Goal: Navigation & Orientation: Find specific page/section

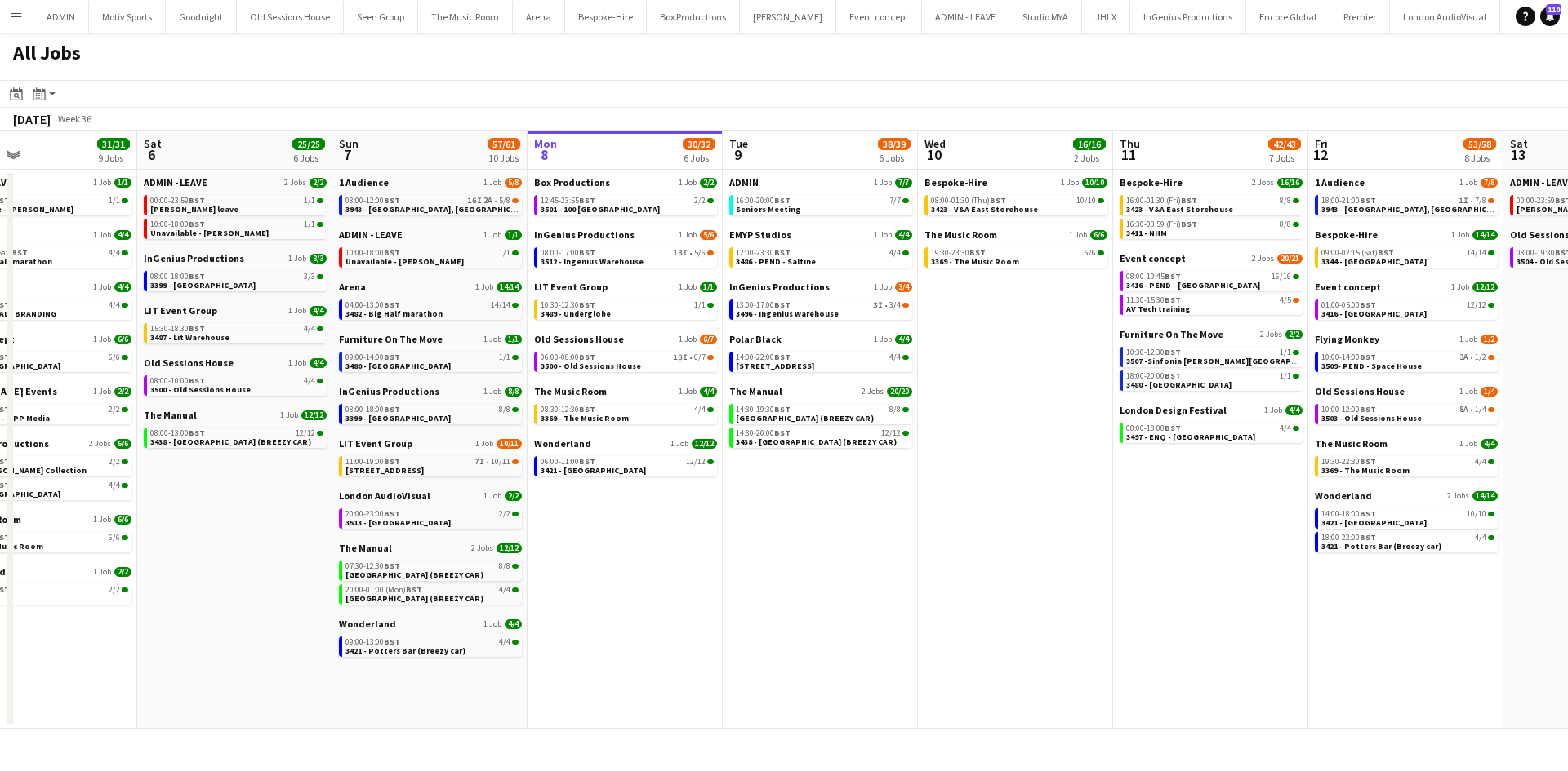
click at [858, 700] on app-calendar-viewport "Wed 3 20/21 8 Jobs Thu 4 46/46 9 Jobs Fri 5 31/31 9 Jobs Sat 6 25/25 6 Jobs Sun…" at bounding box center [784, 430] width 1568 height 599
click at [23, 19] on button "Menu" at bounding box center [16, 16] width 33 height 33
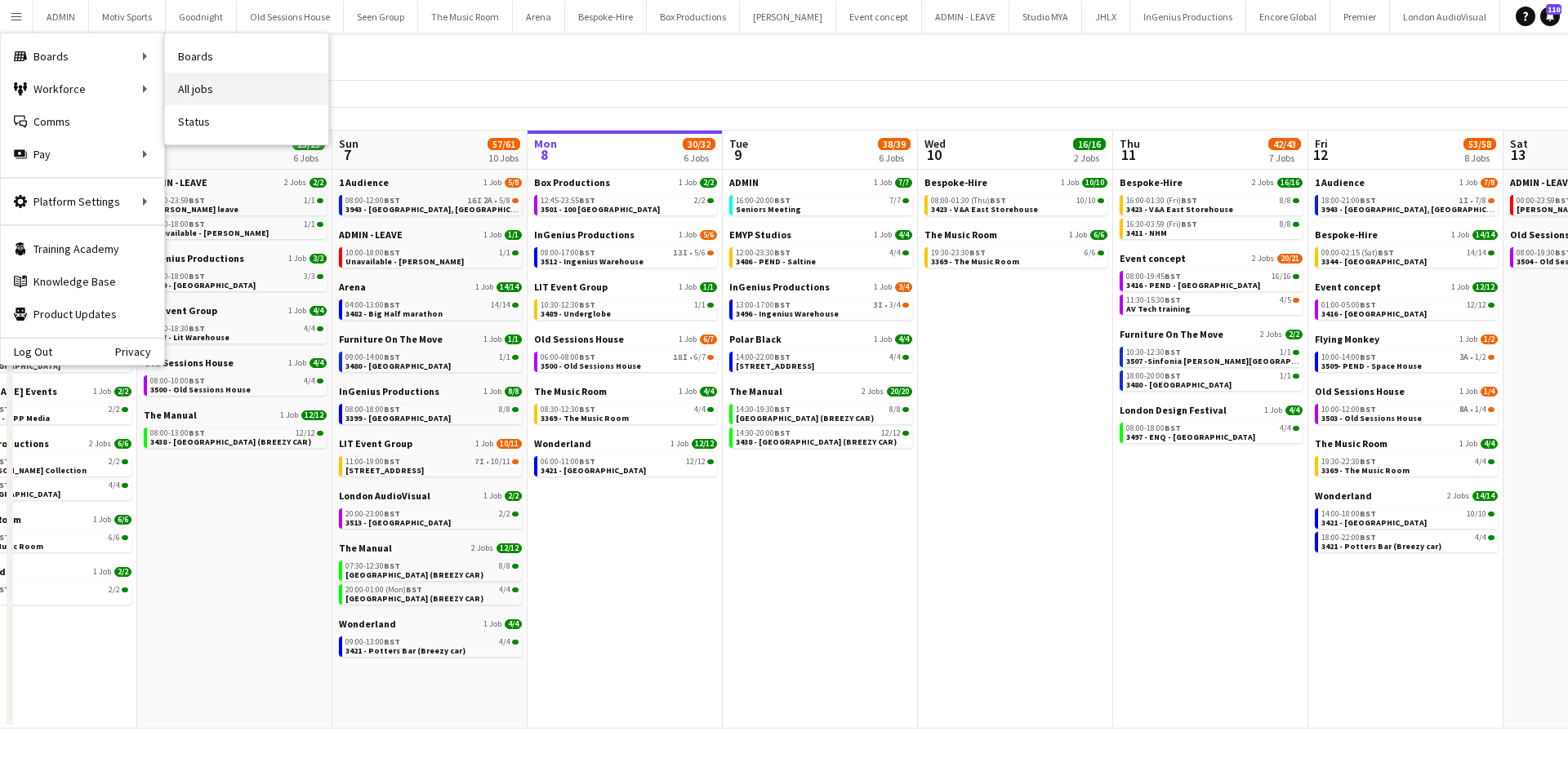
click at [251, 76] on link "All jobs" at bounding box center [246, 89] width 163 height 33
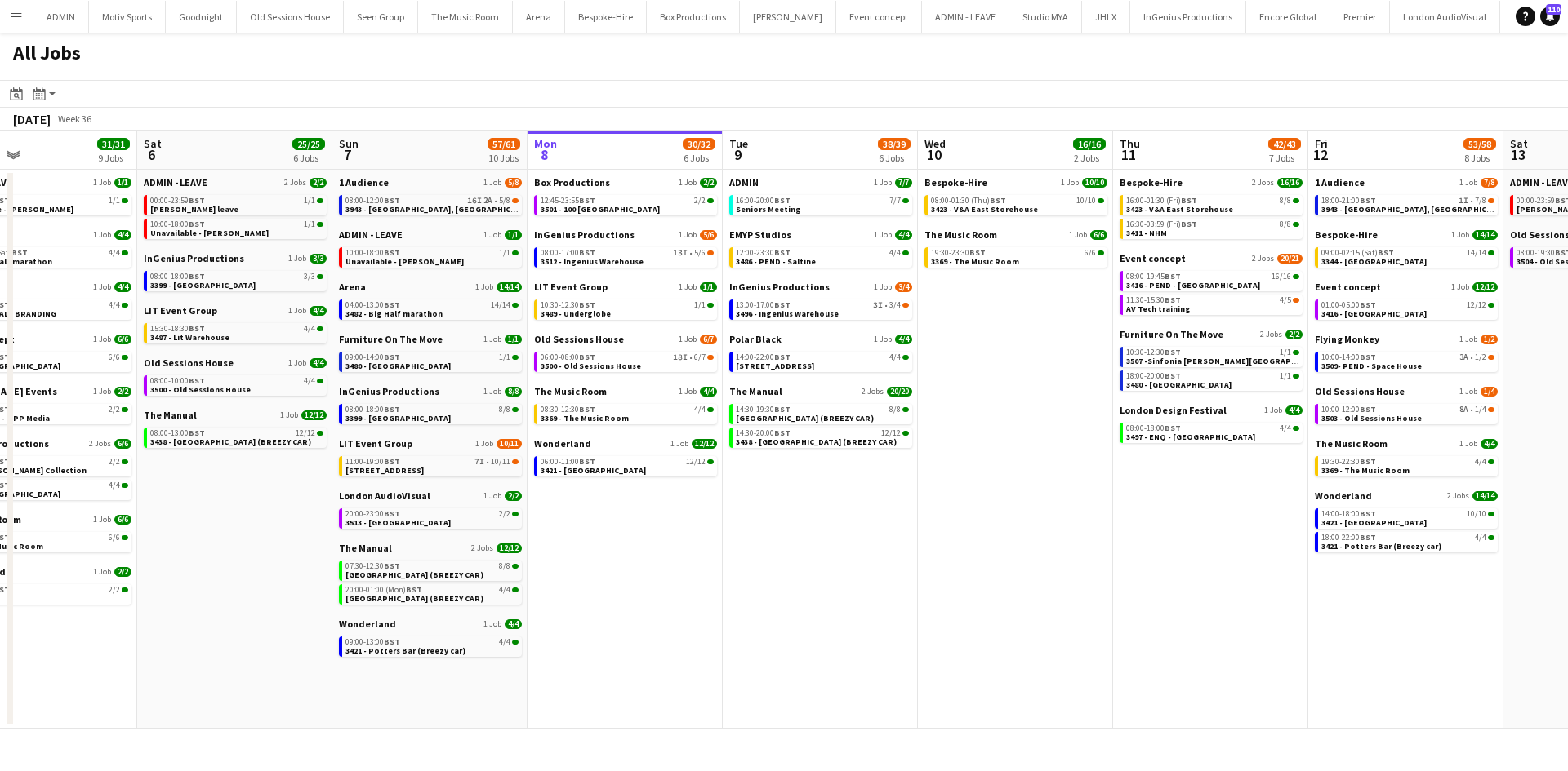
click at [15, 19] on app-icon "Menu" at bounding box center [16, 16] width 13 height 13
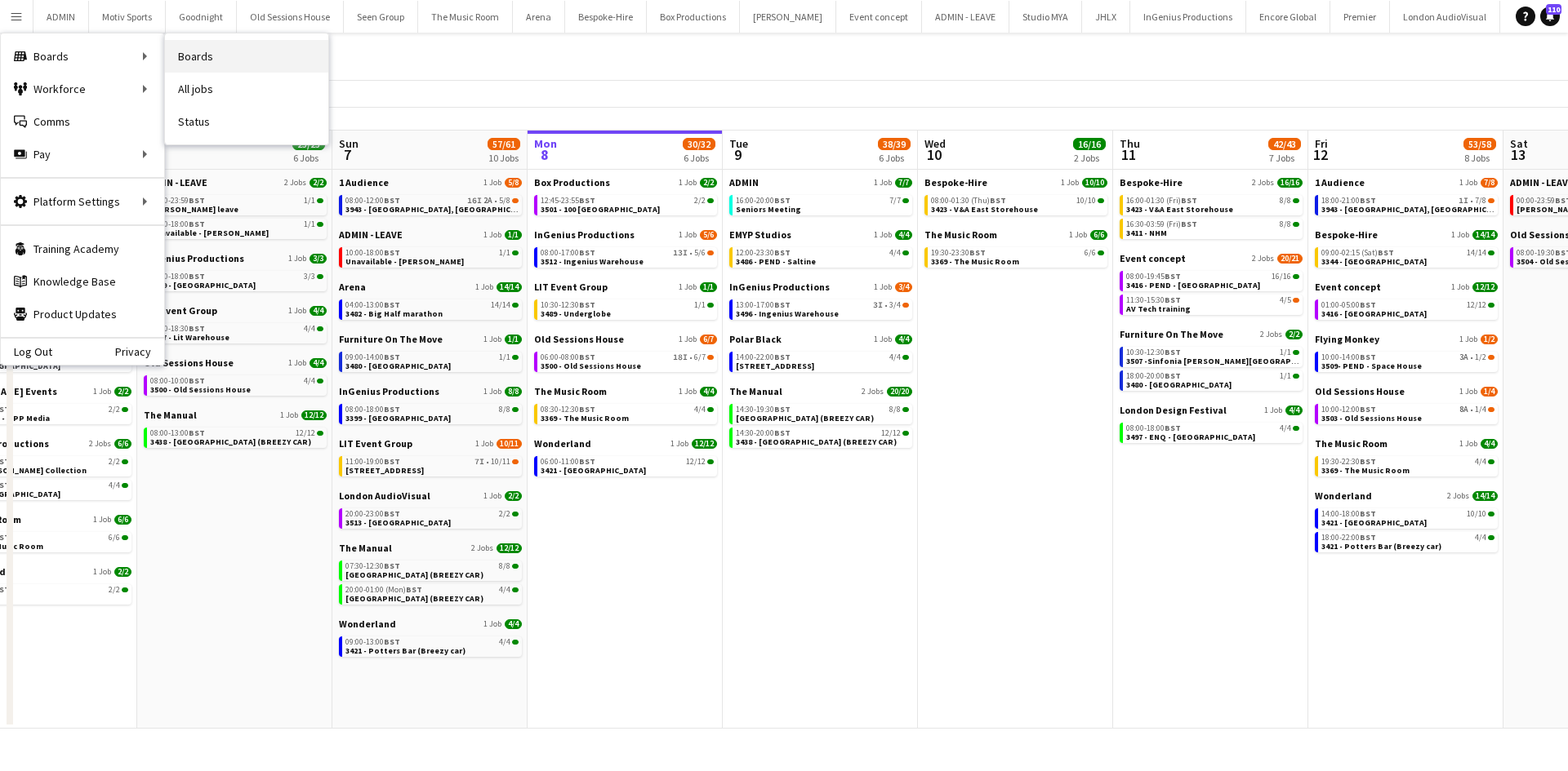
click at [212, 59] on link "Boards" at bounding box center [246, 56] width 163 height 33
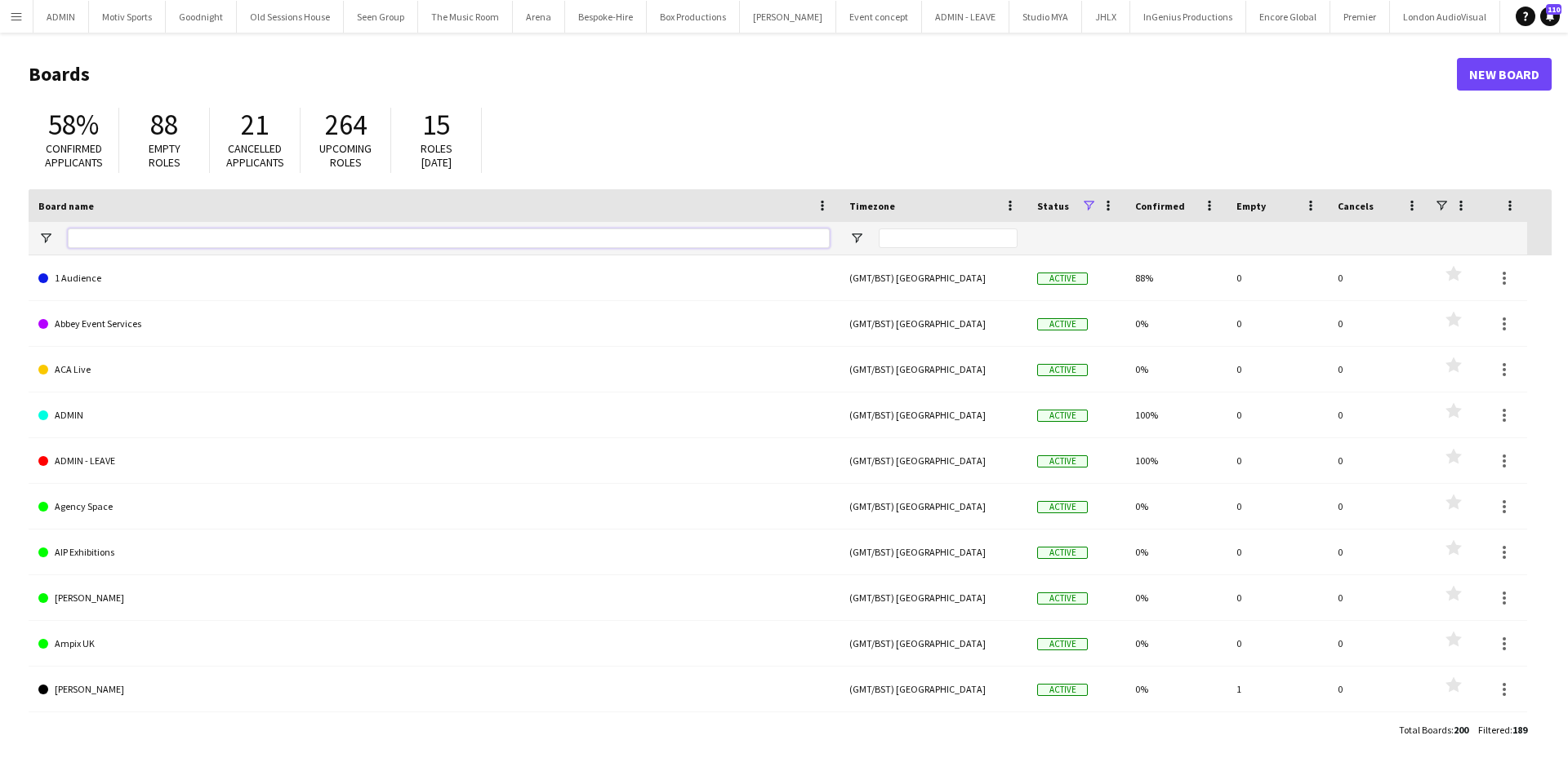
click at [242, 234] on input "Board name Filter Input" at bounding box center [448, 238] width 762 height 20
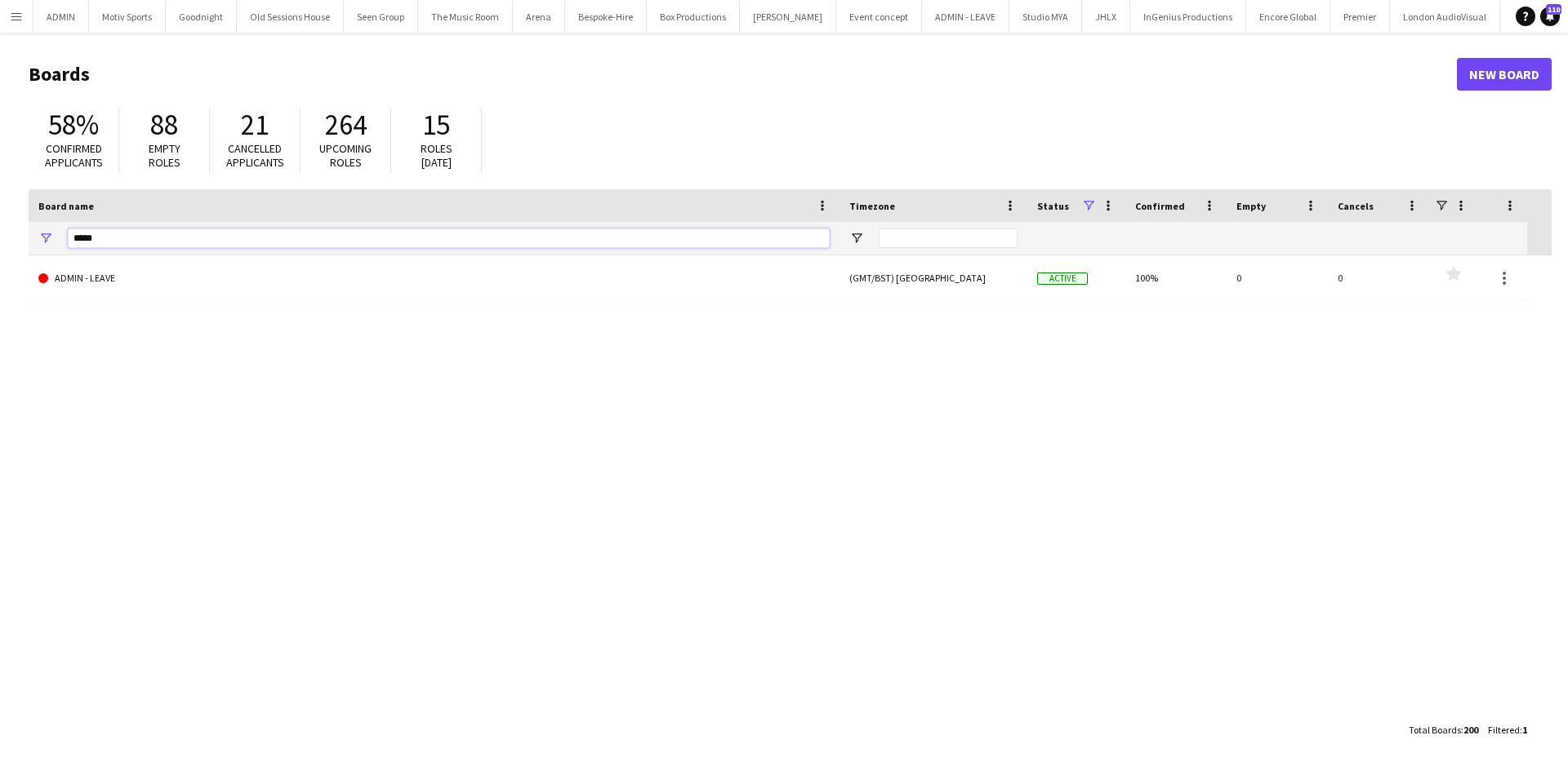
type input "*****"
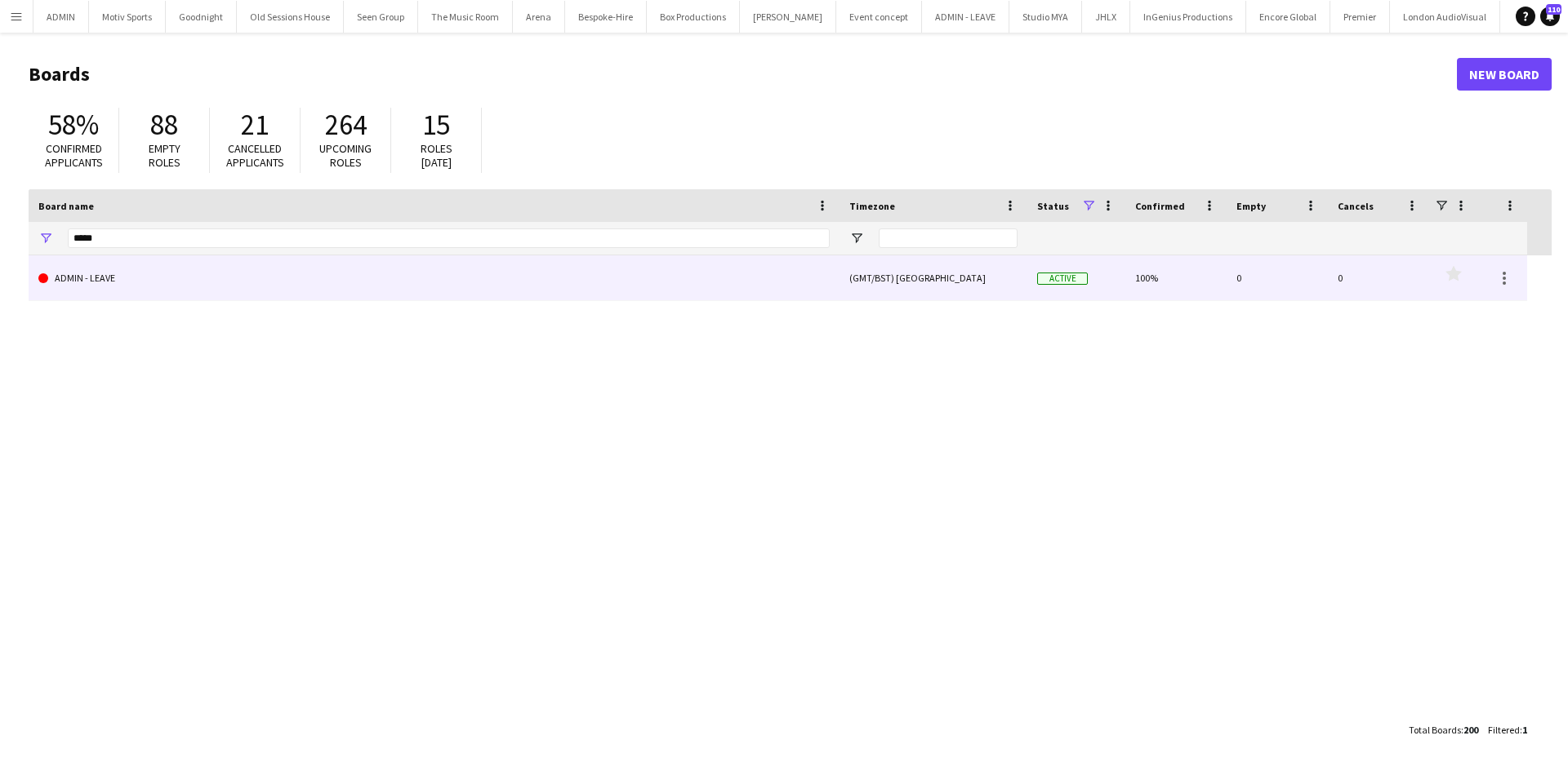
click at [223, 275] on link "ADMIN - LEAVE" at bounding box center [433, 278] width 791 height 46
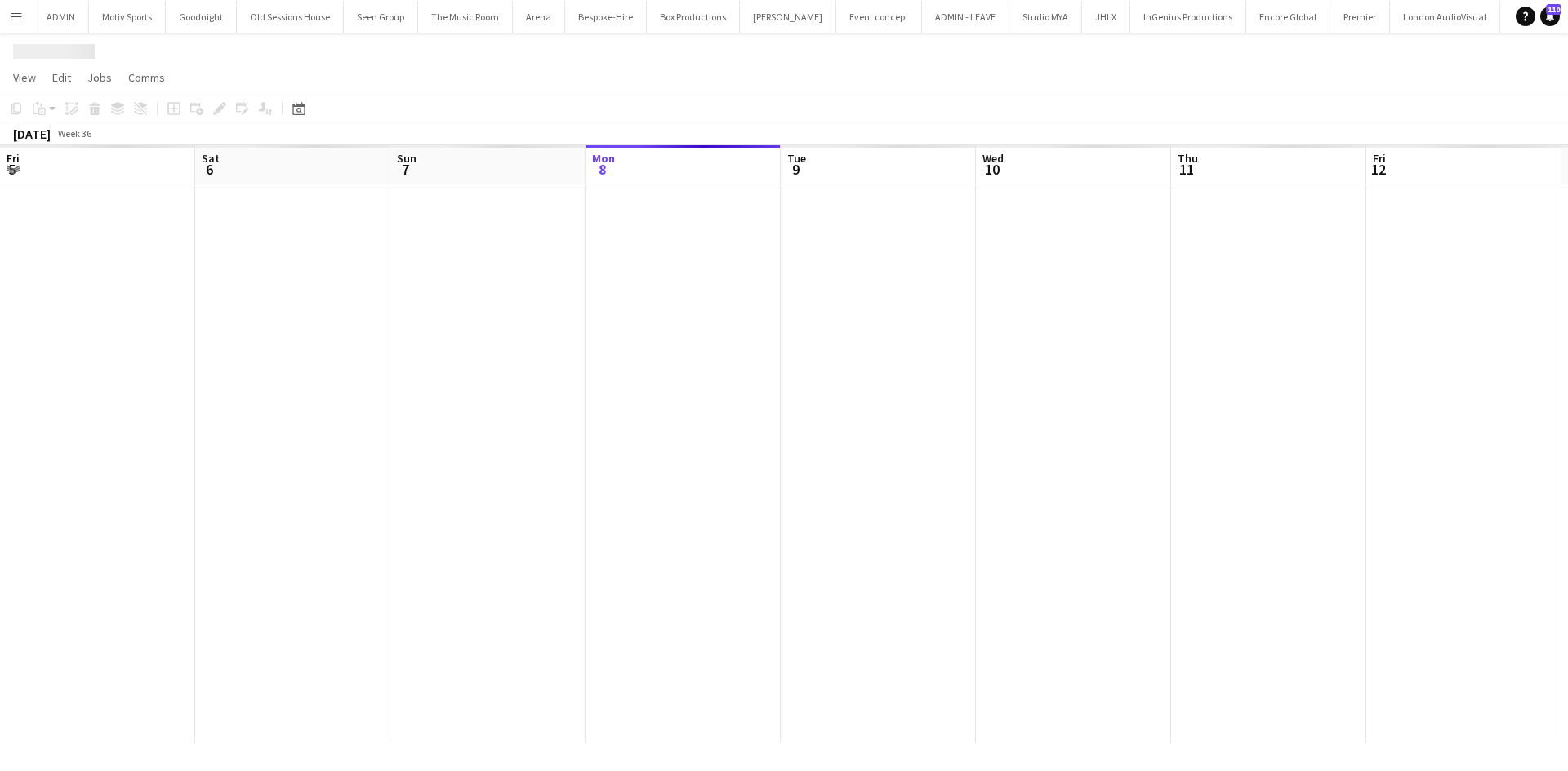
scroll to position [0, 390]
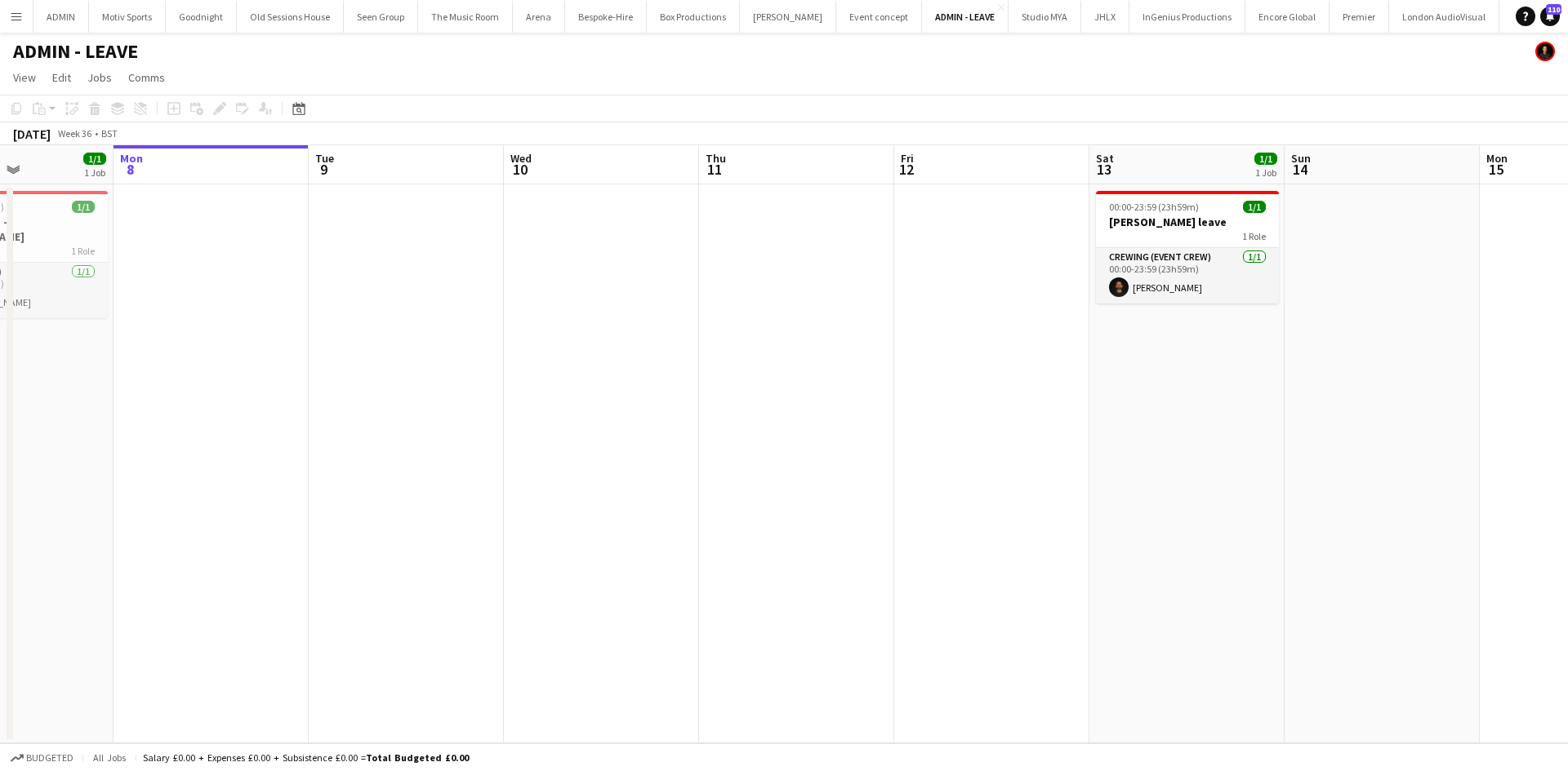
drag, startPoint x: 582, startPoint y: 449, endPoint x: 891, endPoint y: 457, distance: 309.1
click at [891, 457] on app-calendar-viewport "Fri 5 1/1 1 Job Sat 6 2/2 2 Jobs Sun 7 1/1 1 Job Mon 8 Tue 9 Wed 10 Thu 11 Fri …" at bounding box center [784, 444] width 1568 height 599
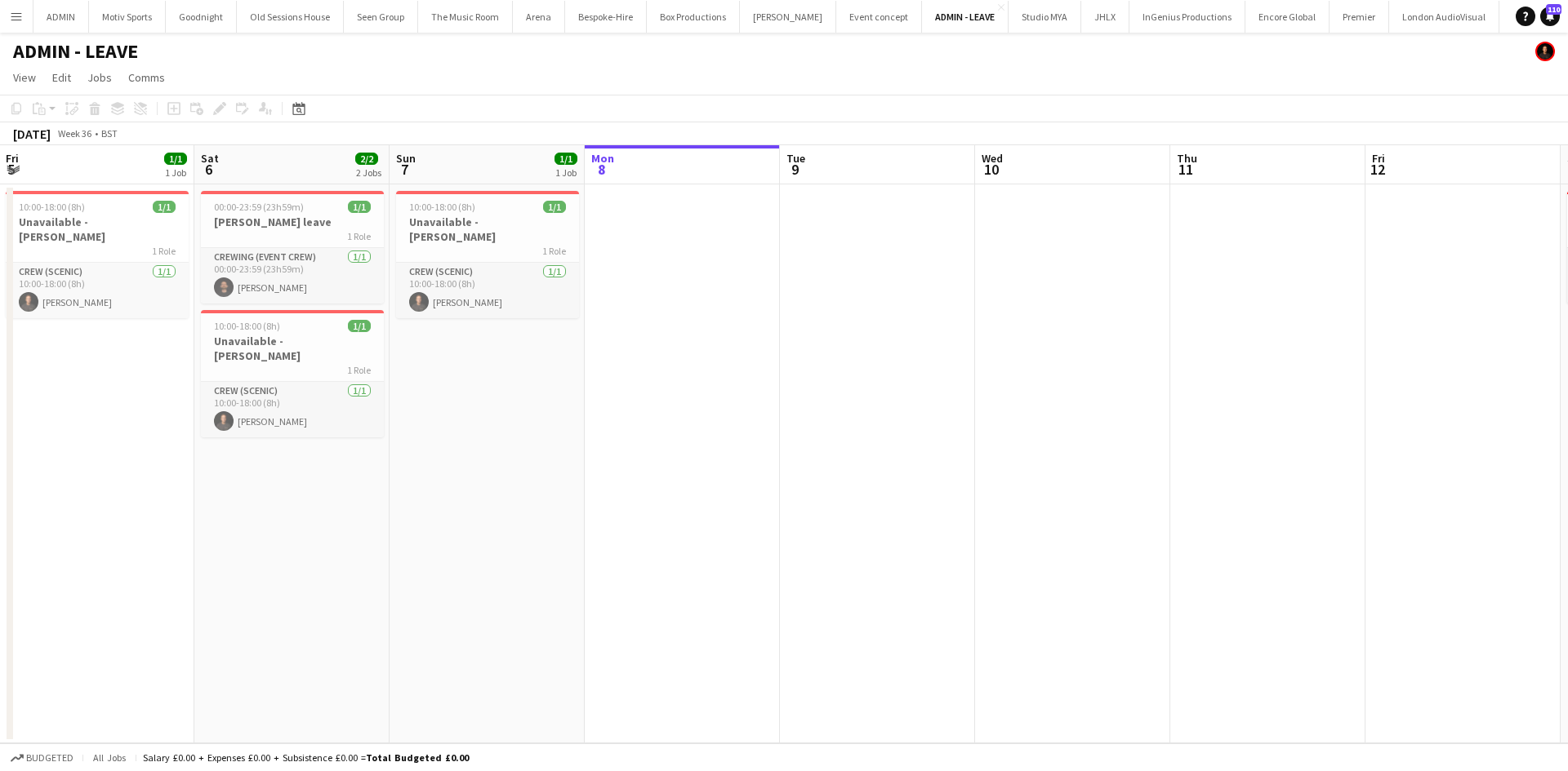
drag, startPoint x: 876, startPoint y: 462, endPoint x: 1042, endPoint y: 464, distance: 166.0
click at [1042, 464] on app-calendar-viewport "Wed 3 3/3 3 Jobs Thu 4 Fri 5 1/1 1 Job Sat 6 2/2 2 Jobs Sun 7 1/1 1 Job Mon 8 T…" at bounding box center [784, 444] width 1568 height 599
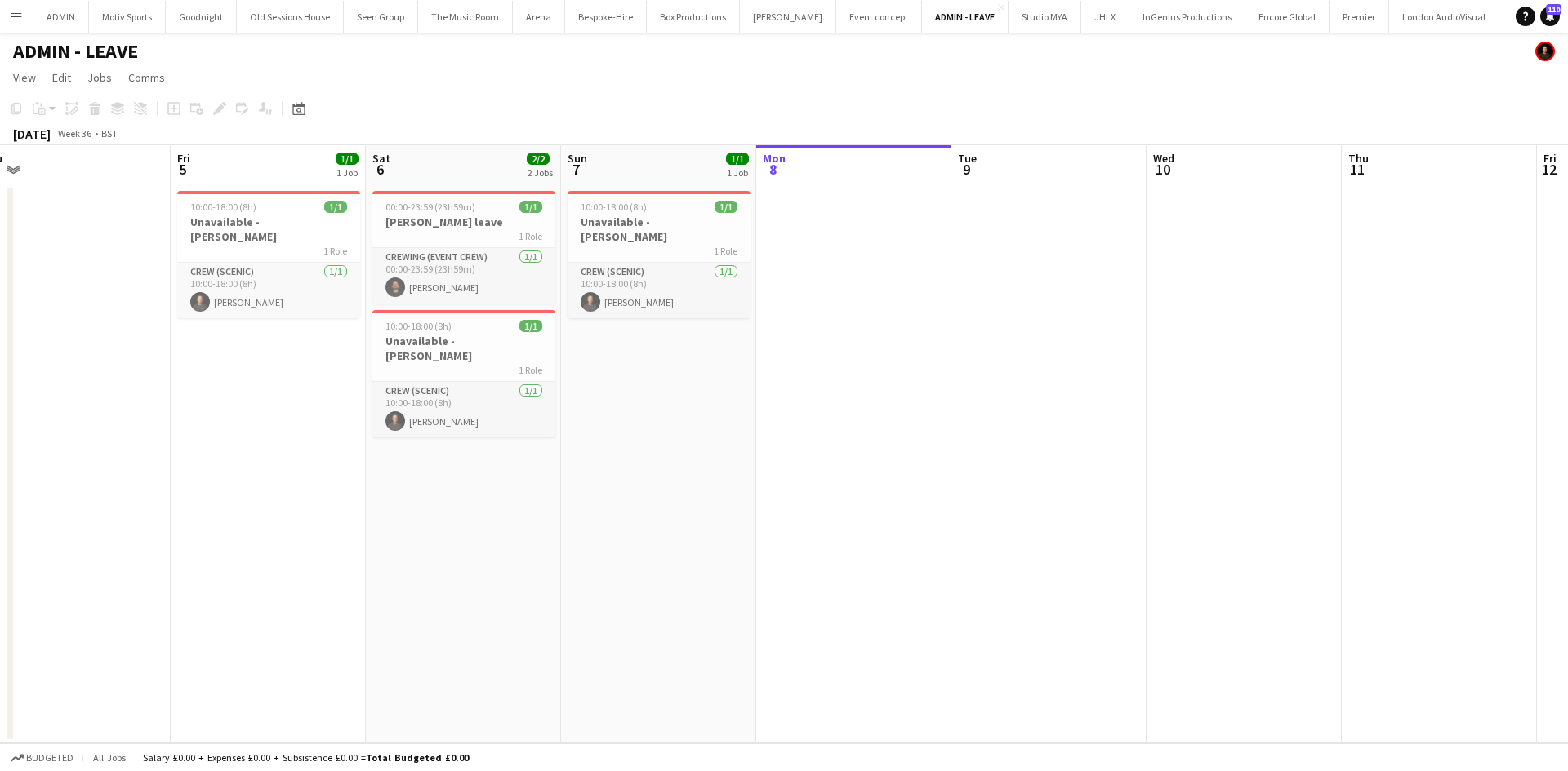
drag, startPoint x: 683, startPoint y: 509, endPoint x: 979, endPoint y: 509, distance: 296.0
click at [979, 509] on app-calendar-viewport "Tue 2 3/3 3 Jobs Wed 3 3/3 3 Jobs Thu 4 Fri 5 1/1 1 Job Sat 6 2/2 2 Jobs Sun 7 …" at bounding box center [784, 444] width 1568 height 599
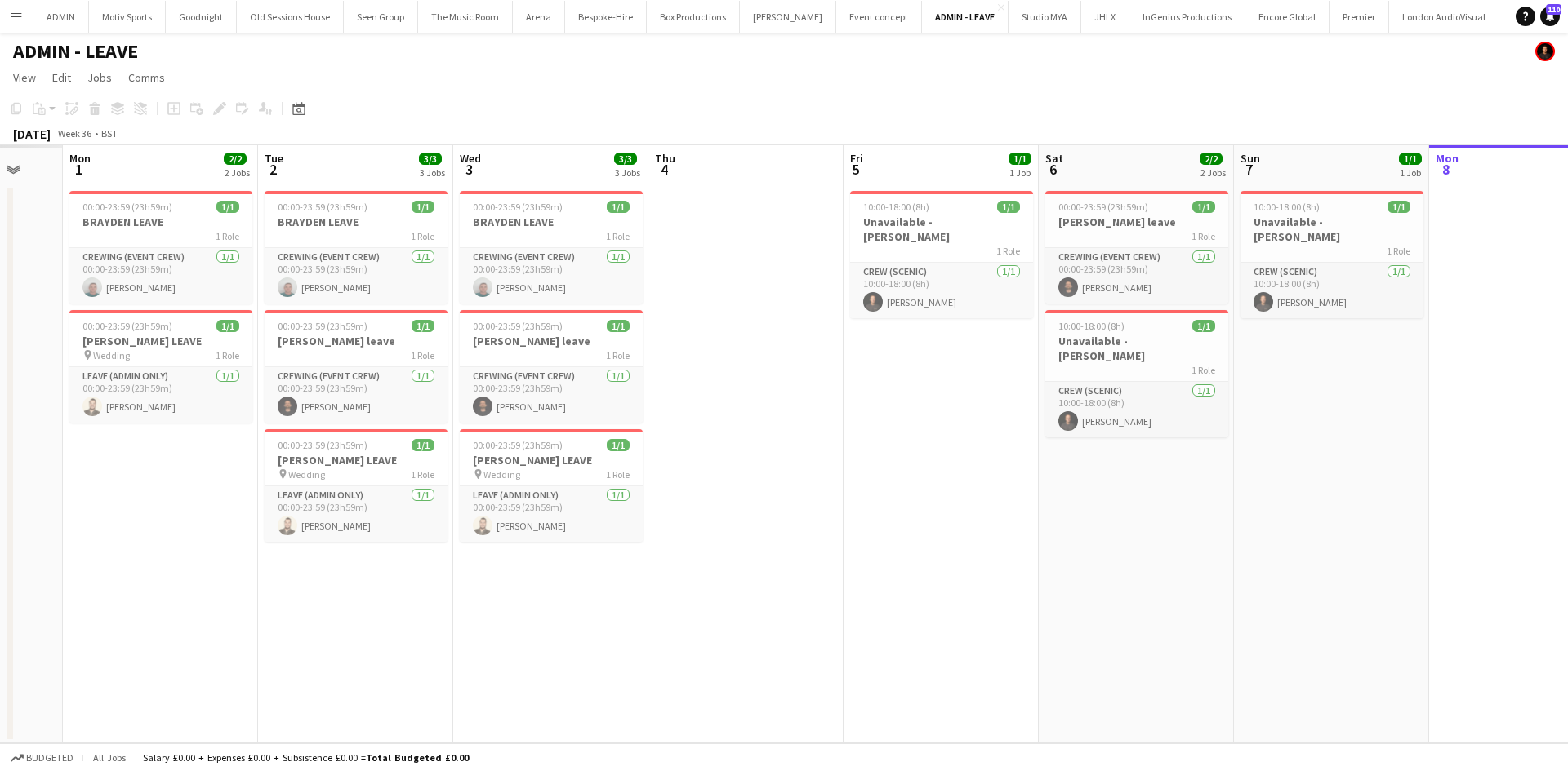
scroll to position [0, 443]
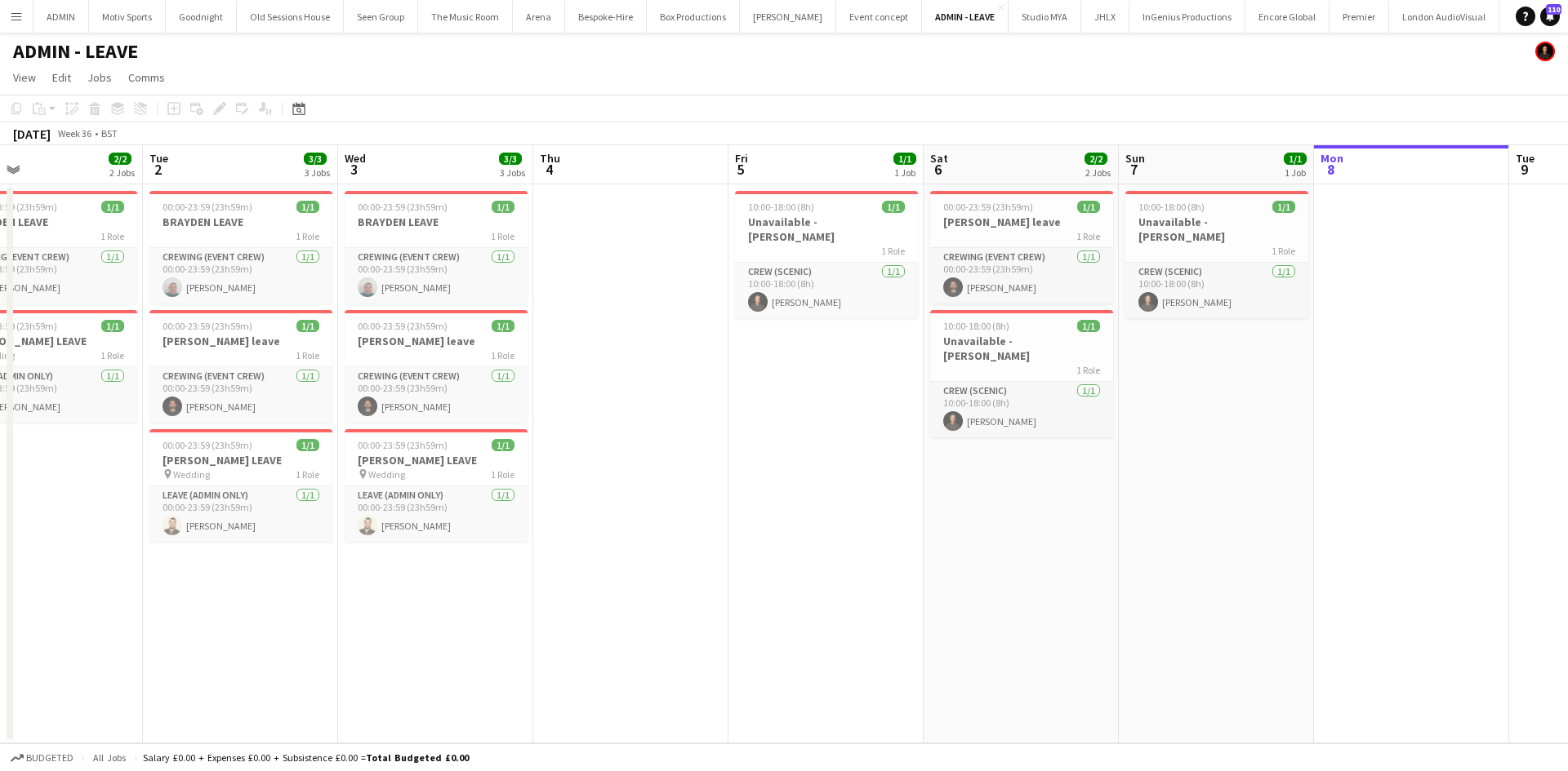
drag, startPoint x: 784, startPoint y: 542, endPoint x: 1147, endPoint y: 541, distance: 363.0
click at [1147, 541] on app-calendar-viewport "Sat 30 Sun 31 Mon 1 2/2 2 Jobs Tue 2 3/3 3 Jobs Wed 3 3/3 3 Jobs Thu 4 Fri 5 1/…" at bounding box center [784, 444] width 1568 height 599
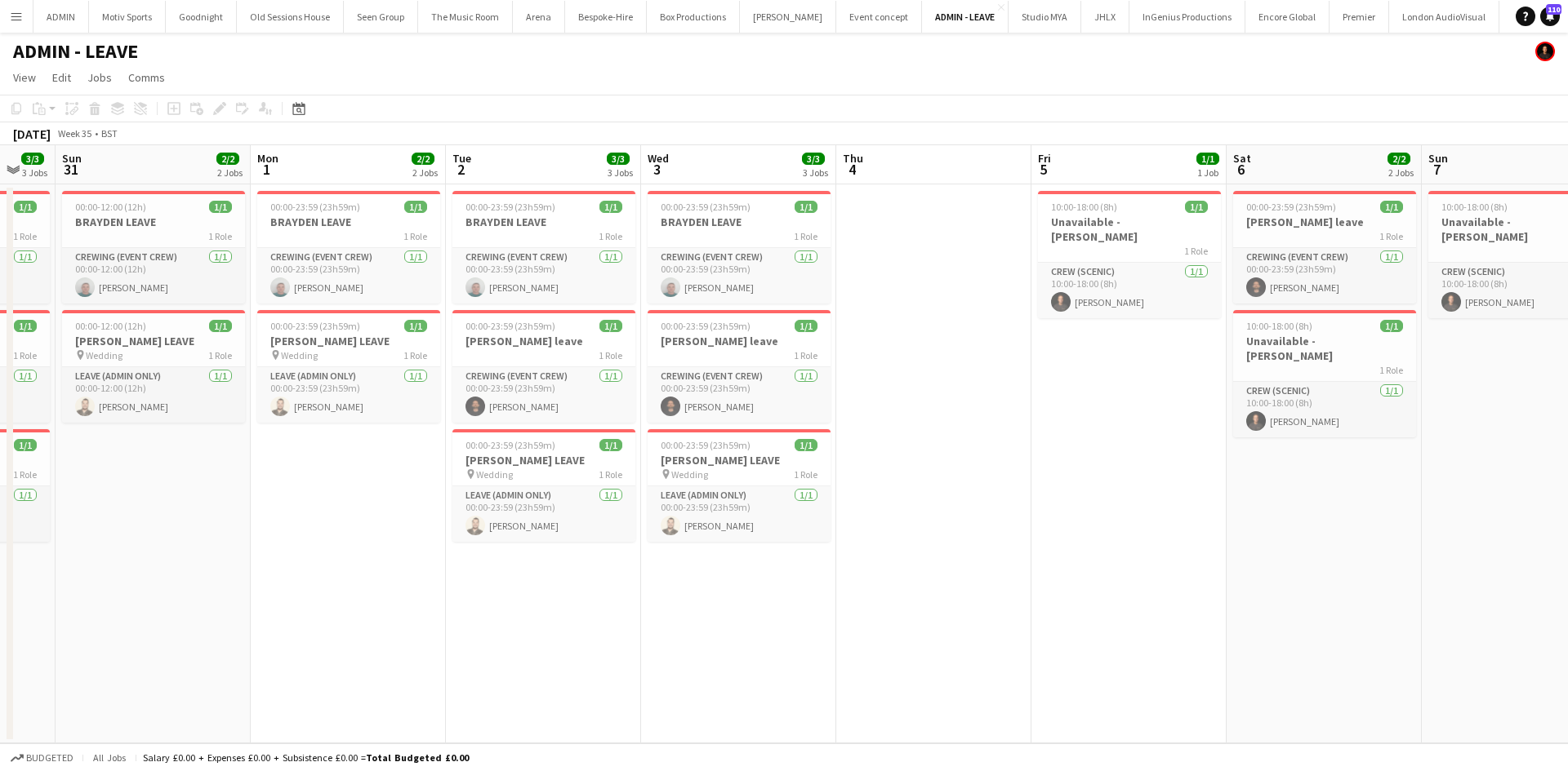
drag, startPoint x: 1004, startPoint y: 573, endPoint x: 1137, endPoint y: 566, distance: 133.2
click at [1137, 566] on app-calendar-viewport "Fri 29 Sat 30 3/3 3 Jobs Sun 31 2/2 2 Jobs Mon 1 2/2 2 Jobs Tue 2 3/3 3 Jobs We…" at bounding box center [784, 444] width 1568 height 599
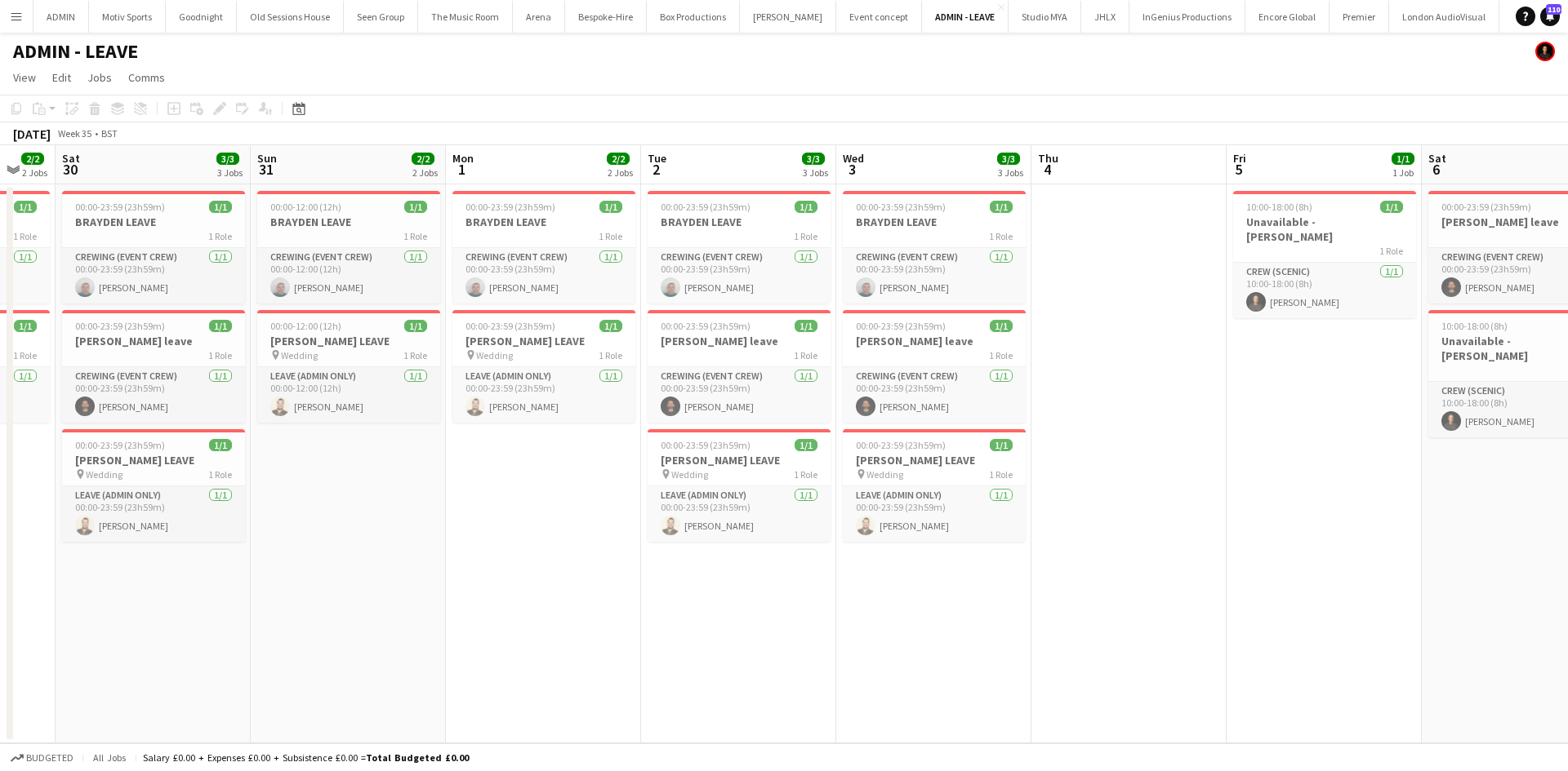
scroll to position [0, 335]
drag, startPoint x: 1084, startPoint y: 582, endPoint x: 1233, endPoint y: 582, distance: 149.0
click at [1233, 582] on app-calendar-viewport "Thu 28 Fri 29 2/2 2 Jobs Sat 30 3/3 3 Jobs Sun 31 2/2 2 Jobs Mon 1 2/2 2 Jobs T…" at bounding box center [784, 444] width 1568 height 599
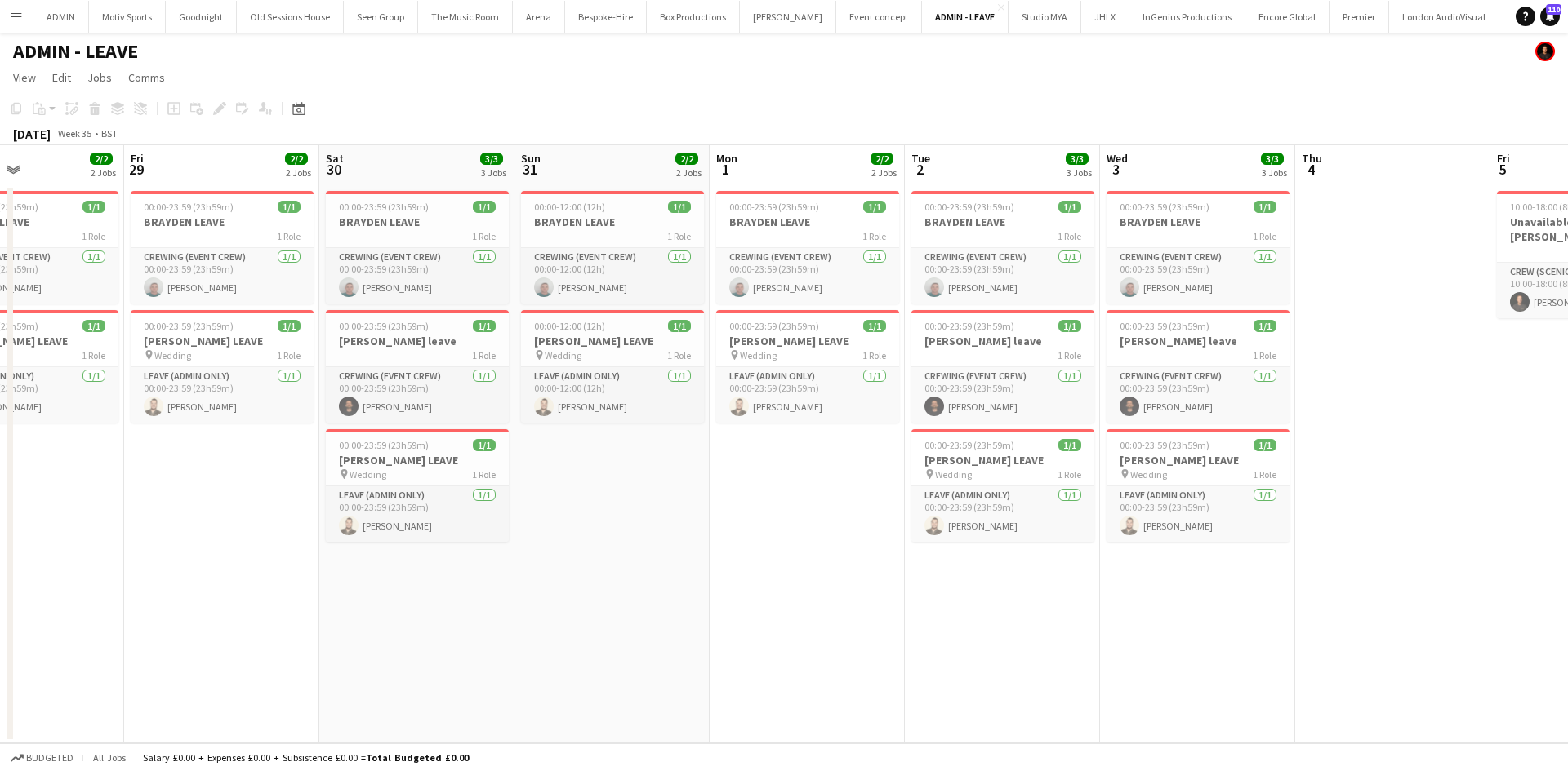
scroll to position [0, 446]
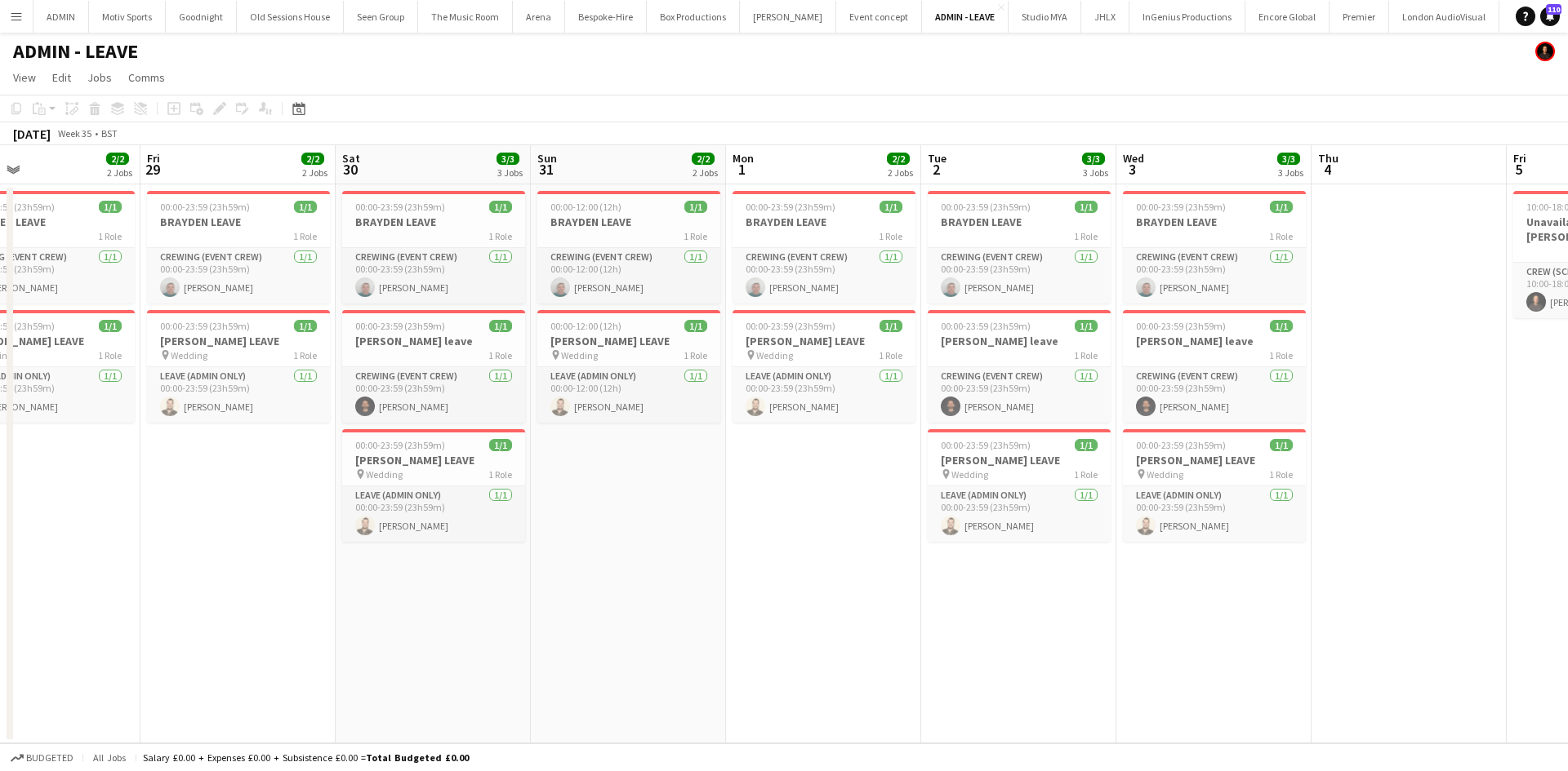
drag, startPoint x: 928, startPoint y: 641, endPoint x: 1180, endPoint y: 641, distance: 252.0
click at [1180, 641] on app-calendar-viewport "Tue 26 Wed 27 Thu 28 2/2 2 Jobs Fri 29 2/2 2 Jobs Sat 30 3/3 3 Jobs Sun 31 2/2 …" at bounding box center [784, 444] width 1568 height 599
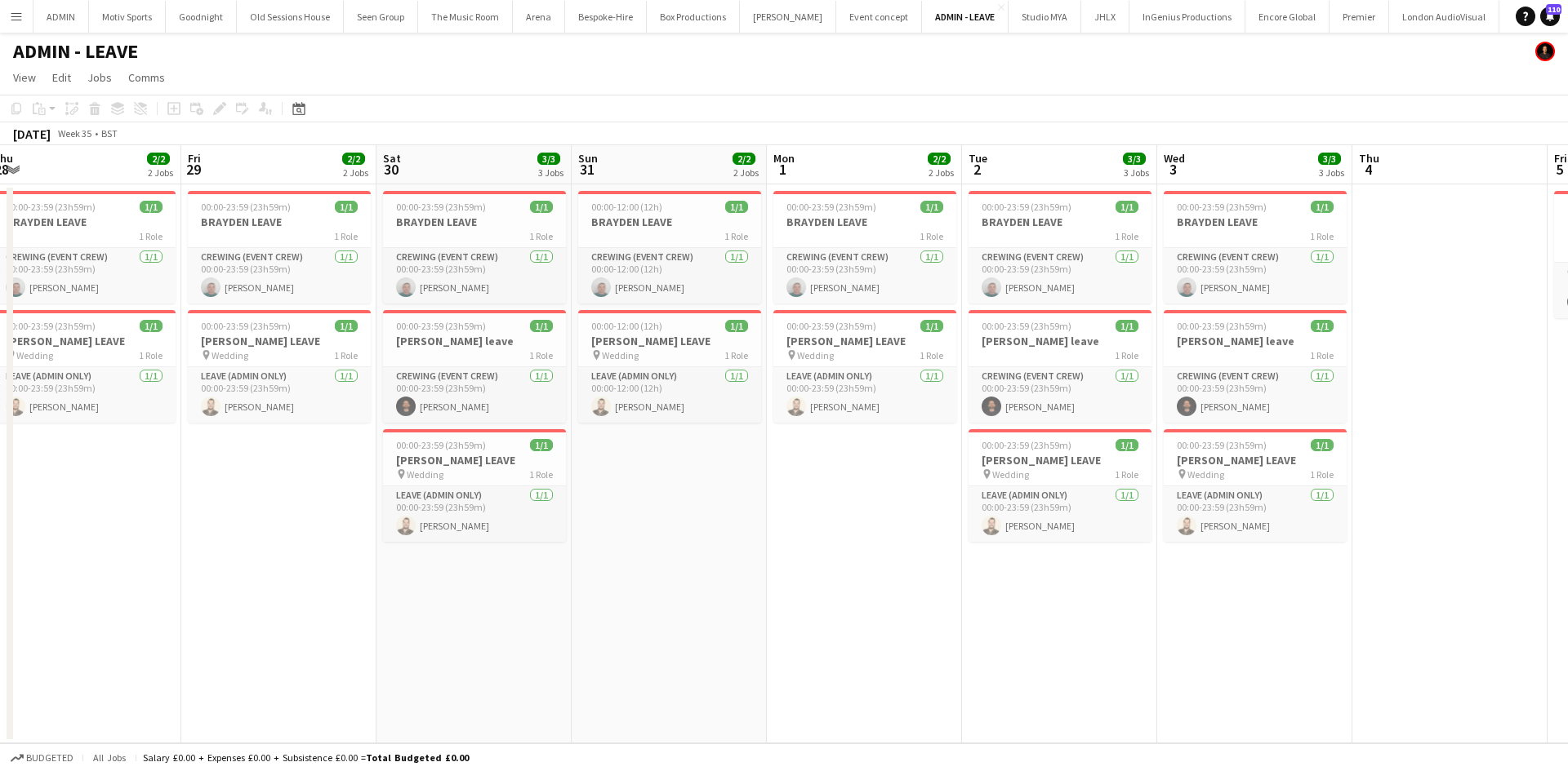
drag, startPoint x: 868, startPoint y: 647, endPoint x: 1161, endPoint y: 637, distance: 293.2
click at [1171, 636] on app-calendar-viewport "Tue 26 1/1 1 Job Wed 27 2/2 2 Jobs Thu 28 2/2 2 Jobs Fri 29 2/2 2 Jobs Sat 30 3…" at bounding box center [784, 444] width 1568 height 599
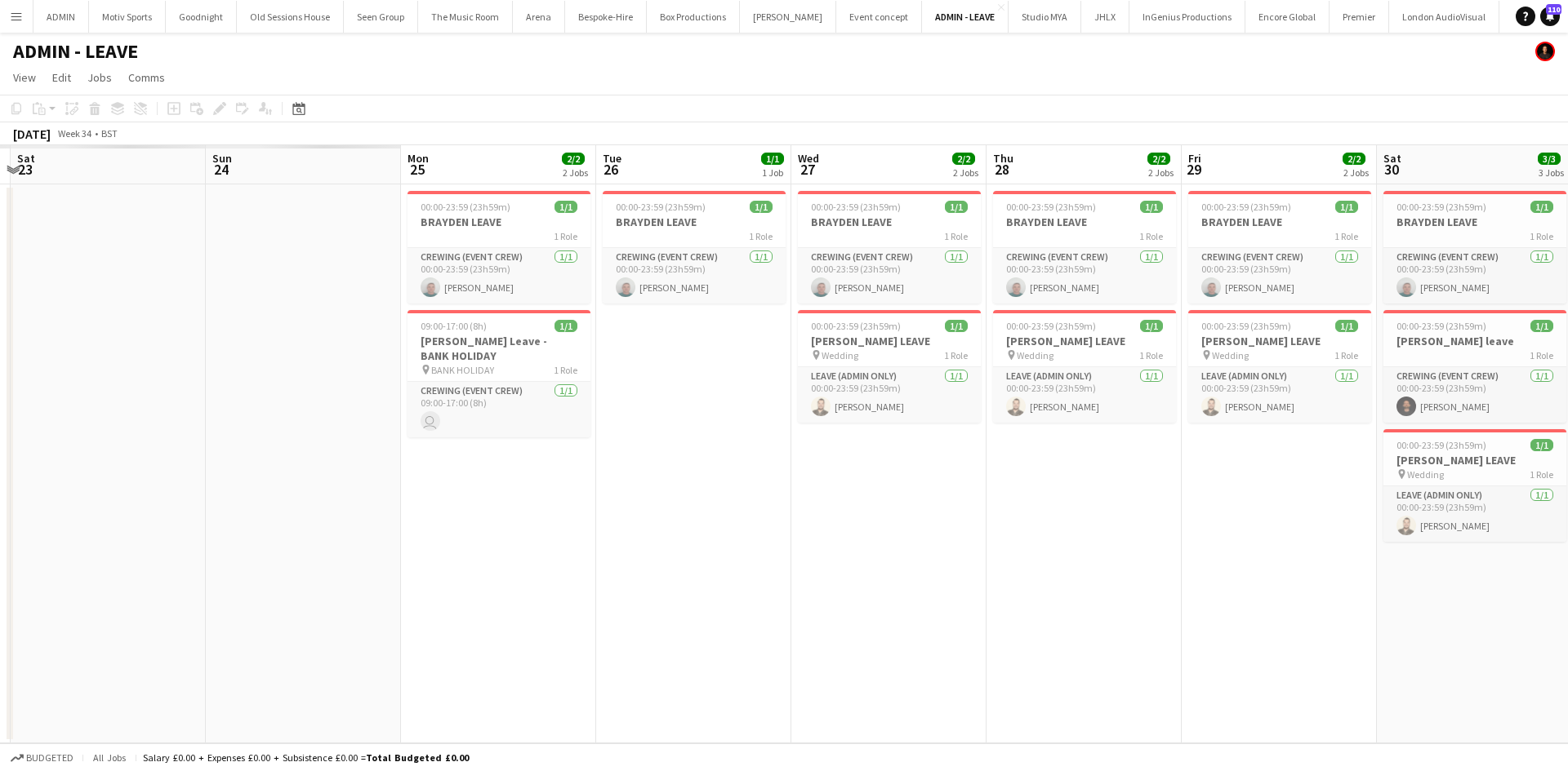
drag, startPoint x: 650, startPoint y: 652, endPoint x: 1337, endPoint y: 648, distance: 687.0
click at [1343, 648] on app-calendar-viewport "Thu 21 Fri 22 Sat 23 Sun 24 Mon 25 2/2 2 Jobs Tue 26 1/1 1 Job Wed 27 2/2 2 Job…" at bounding box center [784, 444] width 1568 height 599
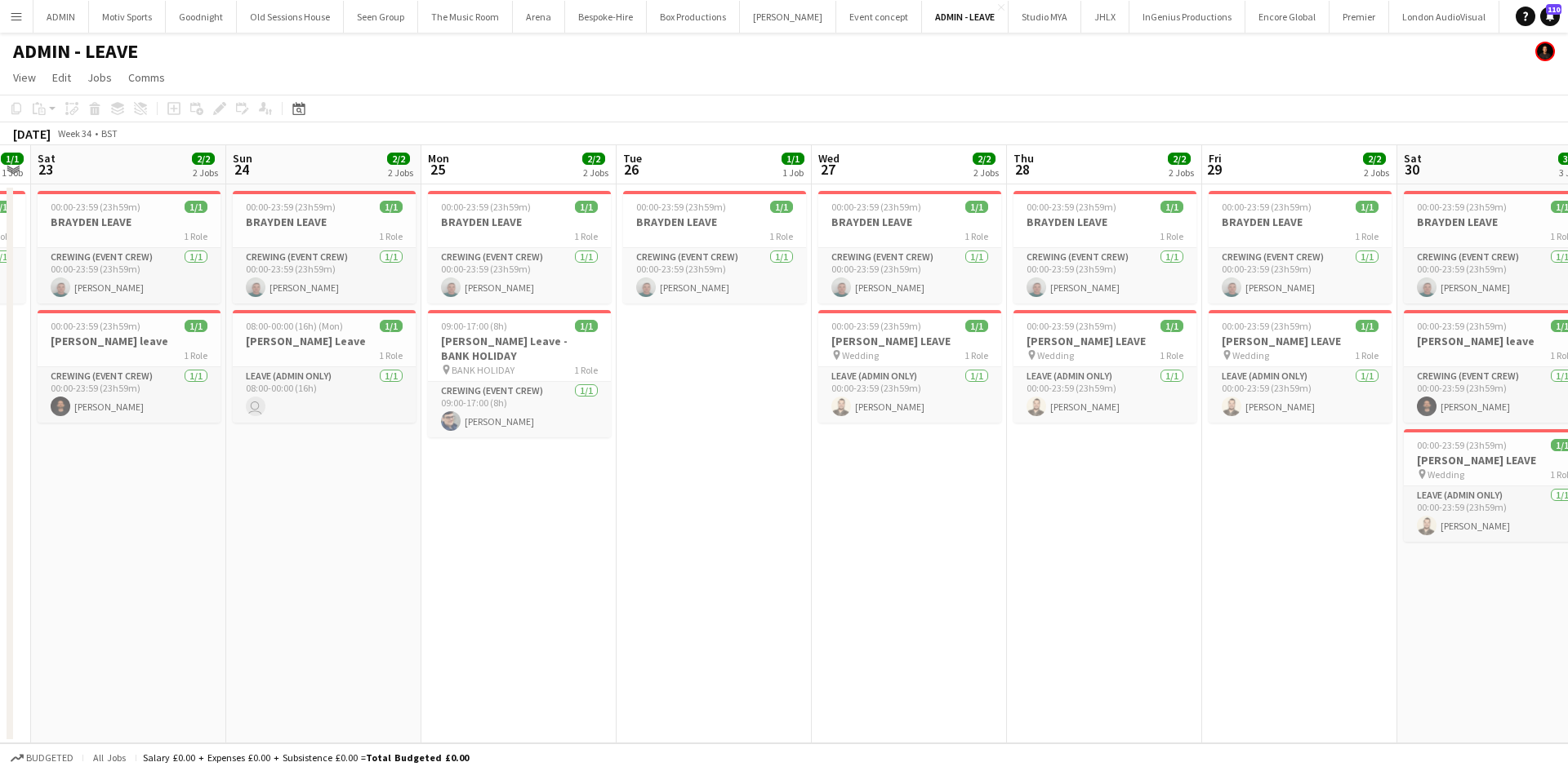
drag, startPoint x: 1046, startPoint y: 638, endPoint x: 1439, endPoint y: 611, distance: 393.9
click at [1439, 611] on app-calendar-viewport "Thu 21 1/2 2 Jobs Fri 22 1/1 1 Job Sat 23 2/2 2 Jobs Sun 24 2/2 2 Jobs Mon 25 2…" at bounding box center [784, 444] width 1568 height 599
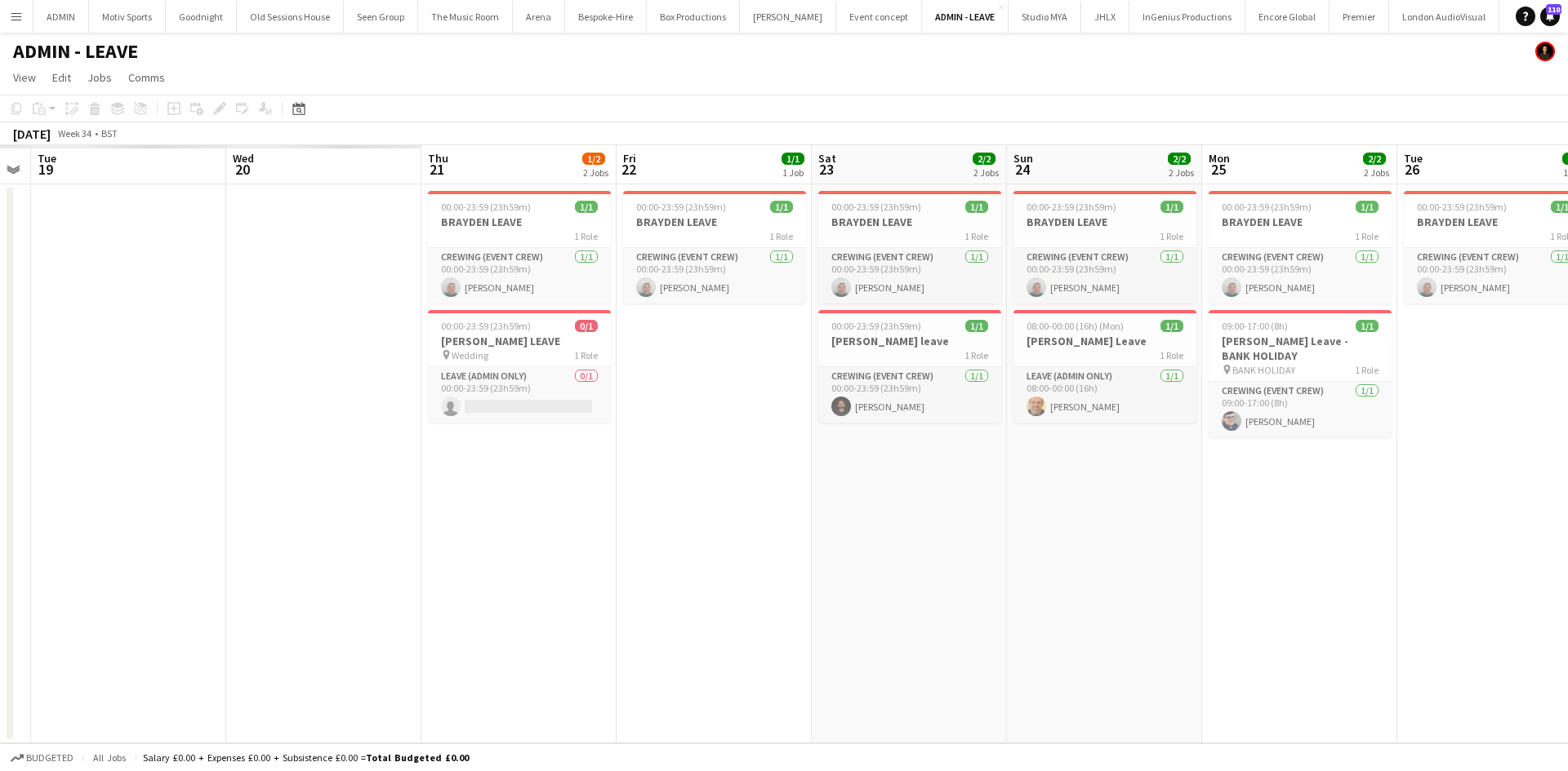
scroll to position [0, 476]
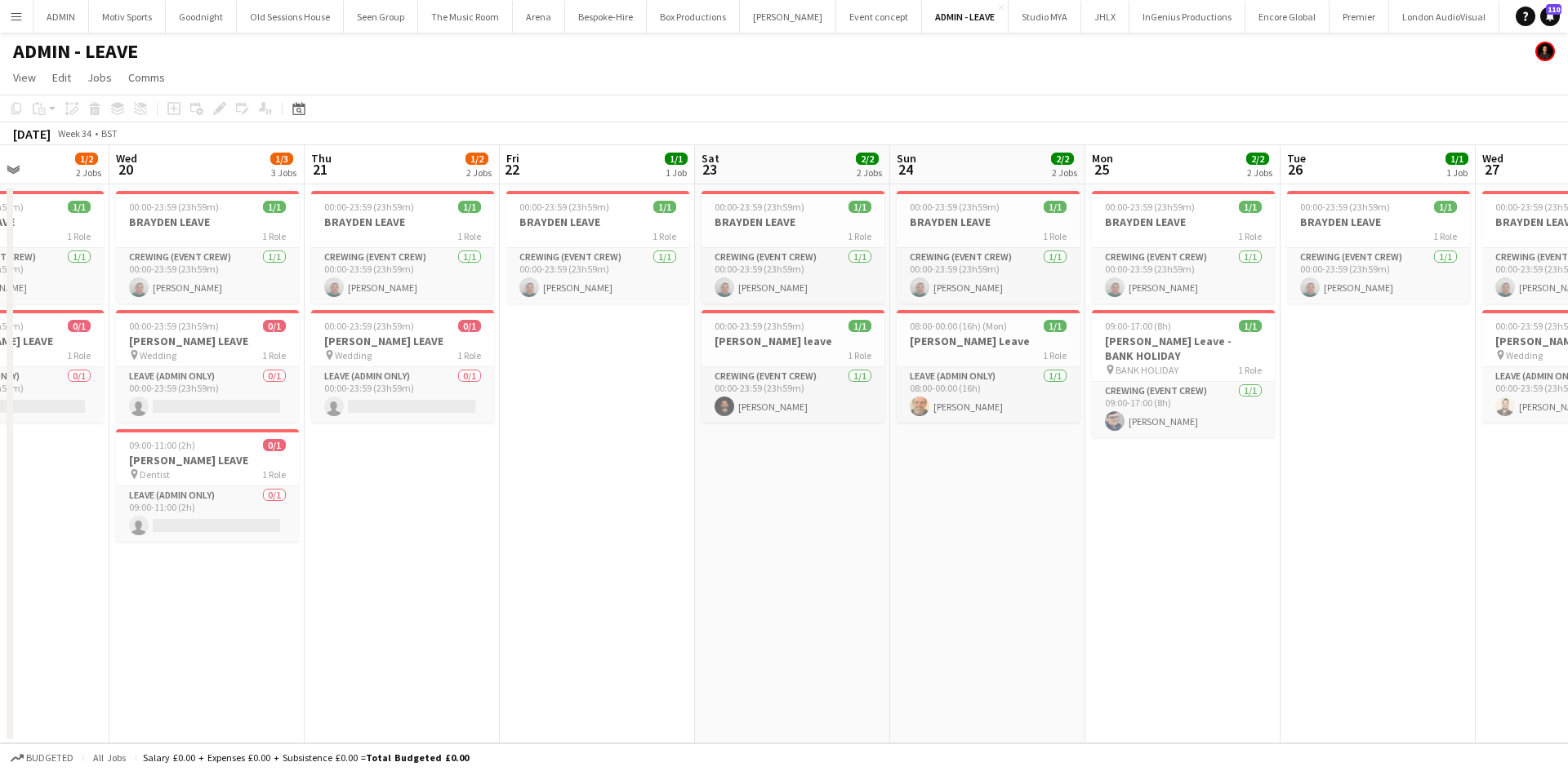
drag, startPoint x: 743, startPoint y: 611, endPoint x: 1041, endPoint y: 611, distance: 298.0
click at [1041, 611] on app-calendar-viewport "Sun 17 3/3 3 Jobs Mon 18 2/2 2 Jobs Tue 19 1/2 2 Jobs Wed 20 1/3 3 Jobs Thu 21 …" at bounding box center [784, 444] width 1568 height 599
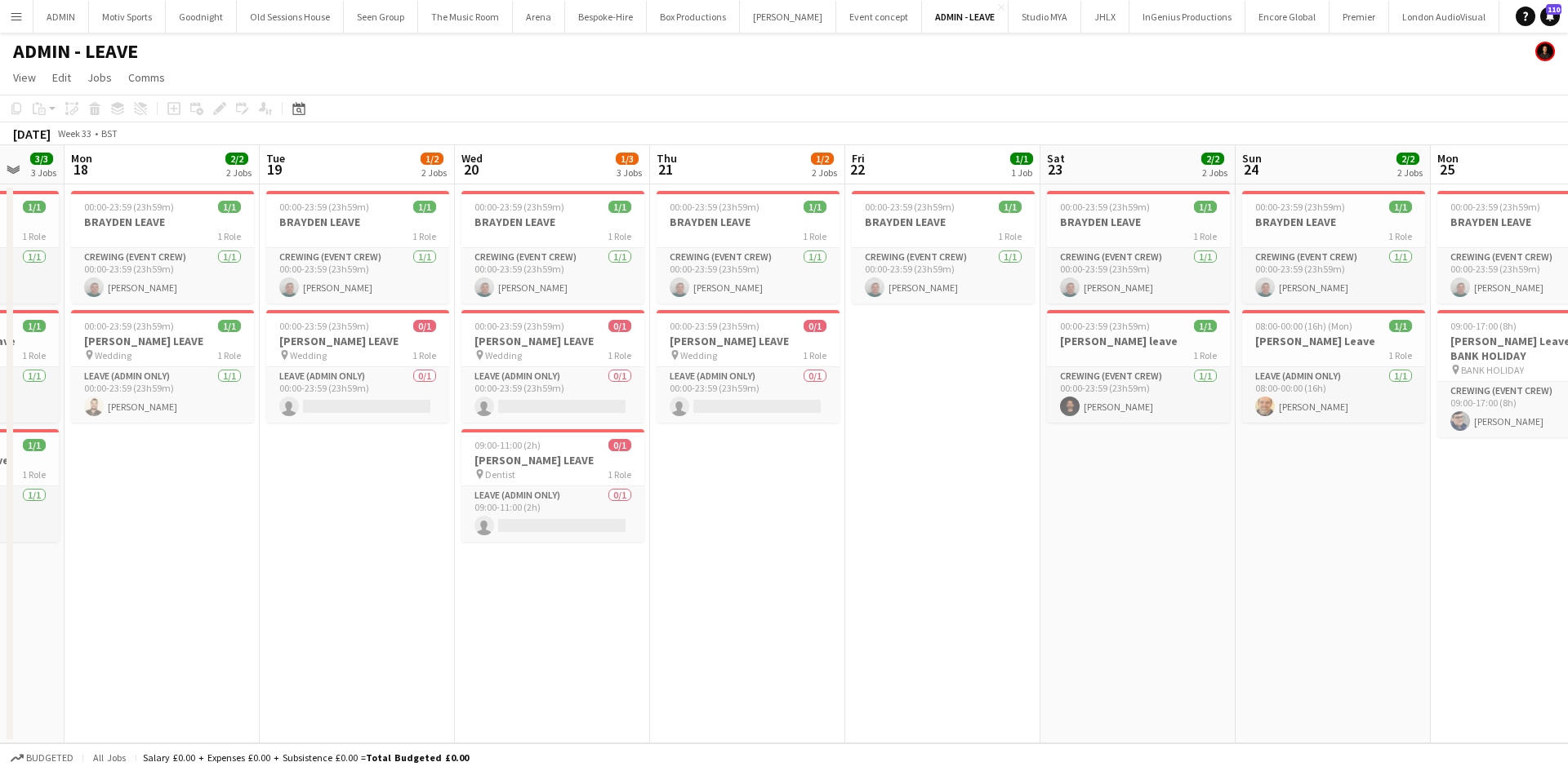
drag, startPoint x: 799, startPoint y: 628, endPoint x: 1245, endPoint y: 630, distance: 446.0
click at [1245, 630] on app-calendar-viewport "Fri 15 Sat 16 2/2 2 Jobs Sun 17 3/3 3 Jobs Mon 18 2/2 2 Jobs Tue 19 1/2 2 Jobs …" at bounding box center [784, 444] width 1568 height 599
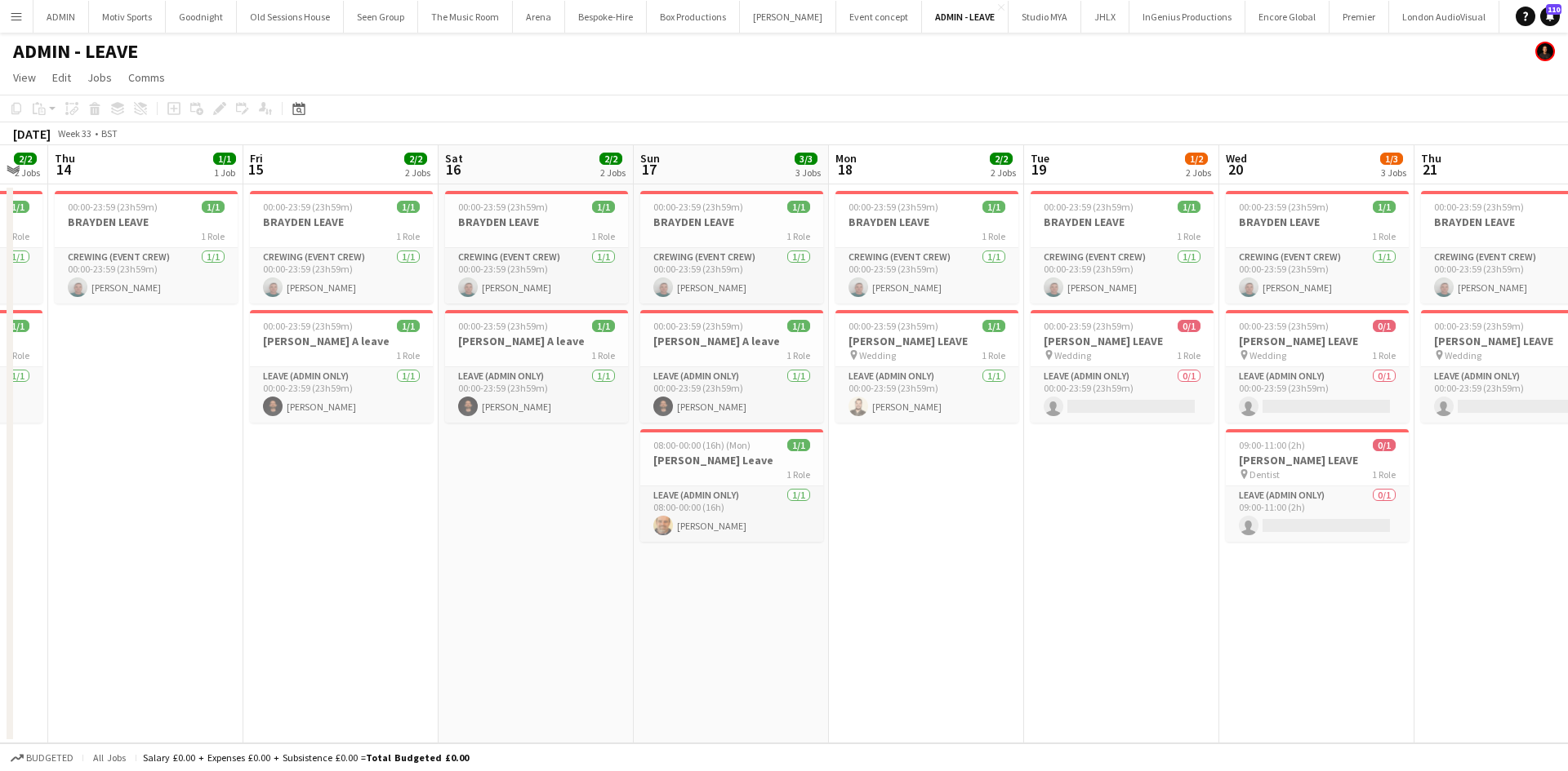
scroll to position [0, 491]
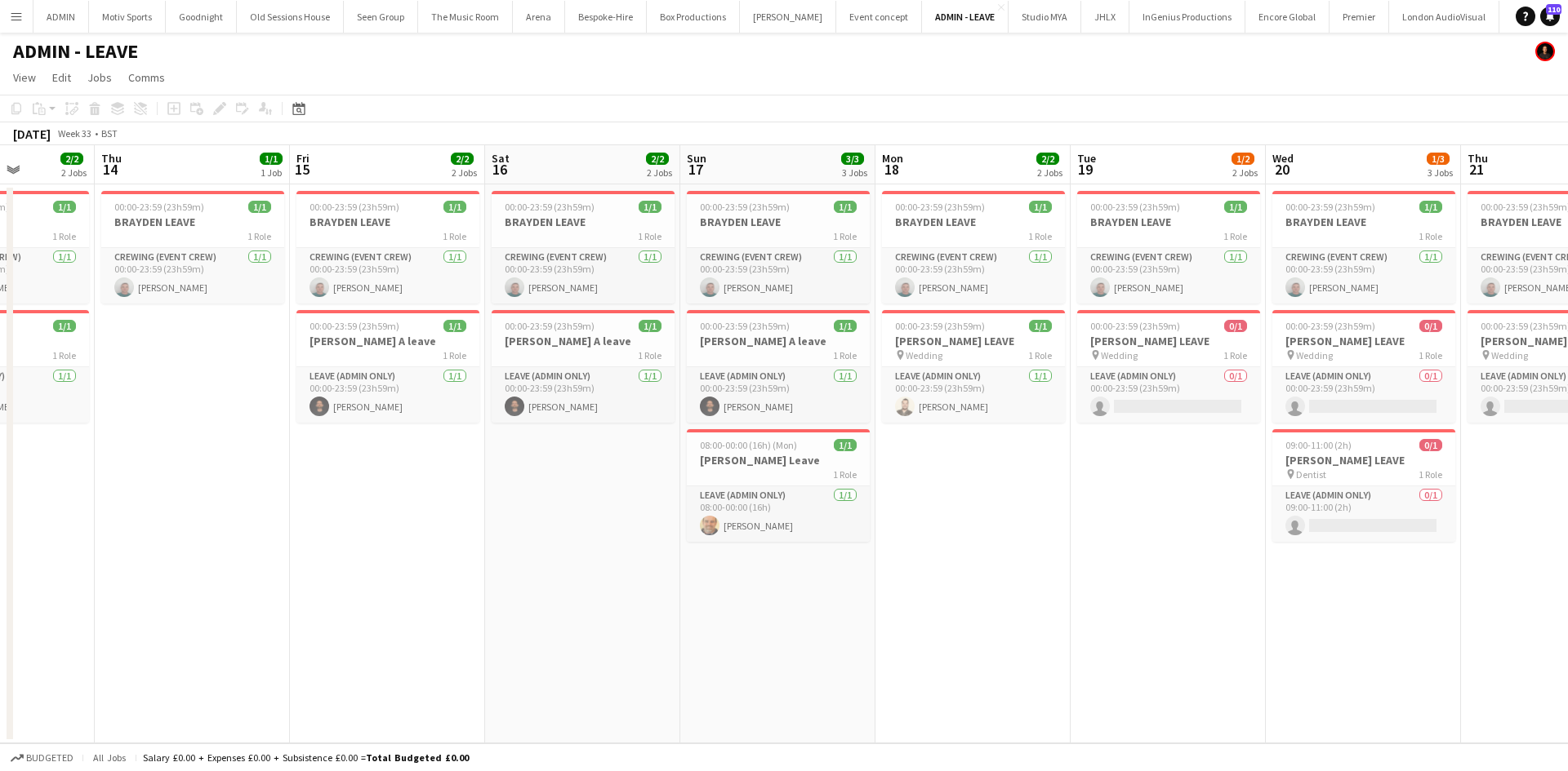
drag, startPoint x: 621, startPoint y: 615, endPoint x: 1025, endPoint y: 621, distance: 404.0
click at [1025, 621] on app-calendar-viewport "Mon 11 Tue 12 Wed 13 2/2 2 Jobs Thu 14 1/1 1 Job Fri 15 2/2 2 Jobs Sat 16 2/2 2…" at bounding box center [784, 444] width 1568 height 599
